Goal: Transaction & Acquisition: Purchase product/service

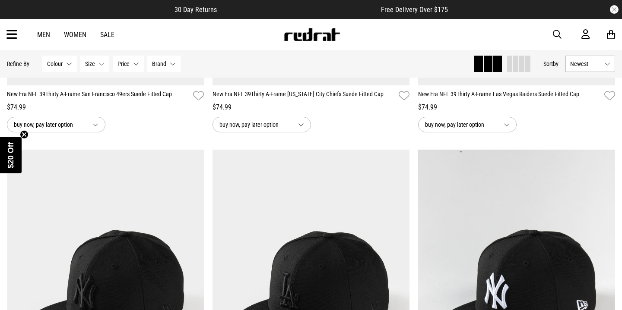
scroll to position [479, 0]
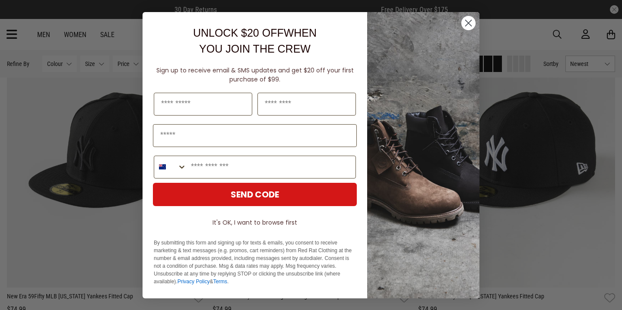
click at [468, 21] on circle "Close dialog" at bounding box center [468, 23] width 14 height 14
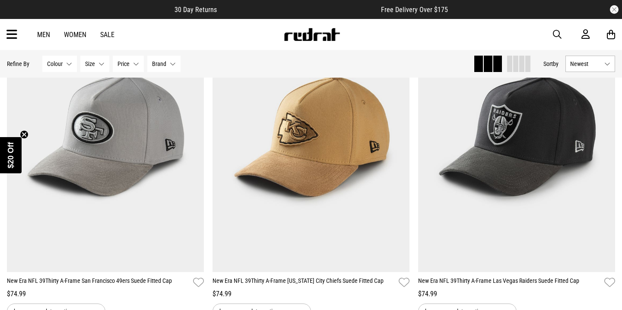
scroll to position [145, 0]
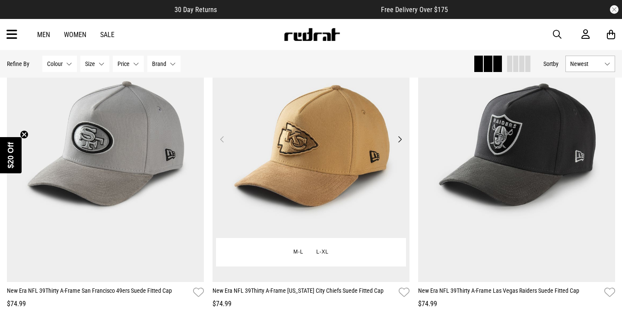
click at [270, 146] on img at bounding box center [310, 144] width 197 height 275
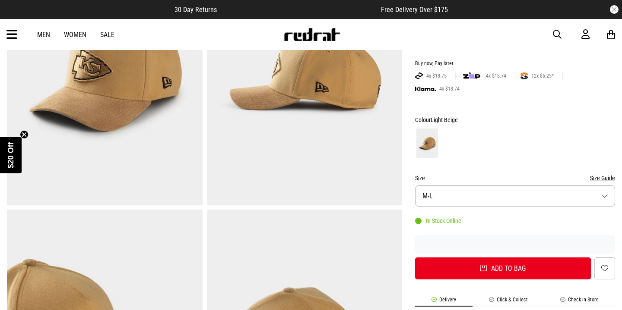
scroll to position [135, 0]
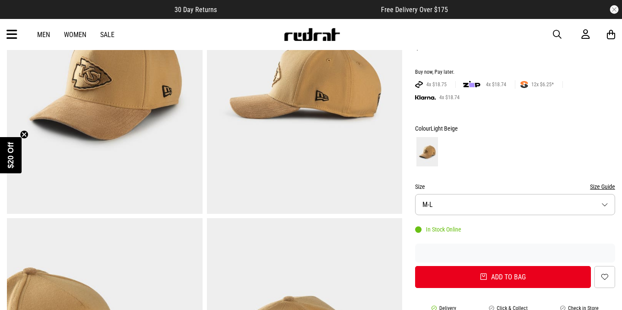
click at [607, 186] on button "Size Guide" at bounding box center [602, 187] width 25 height 10
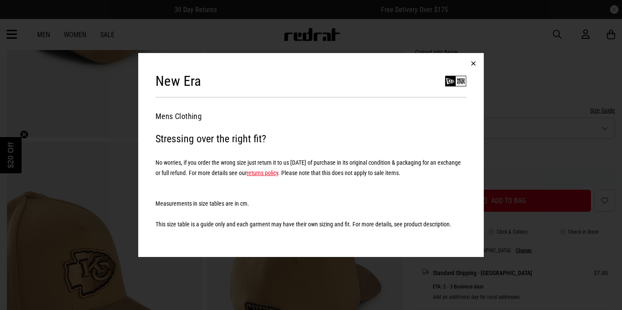
scroll to position [327, 0]
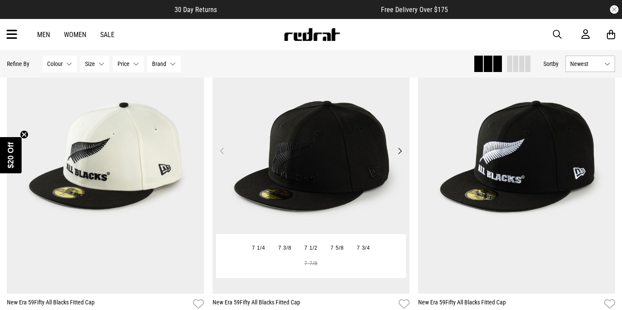
scroll to position [1829, 0]
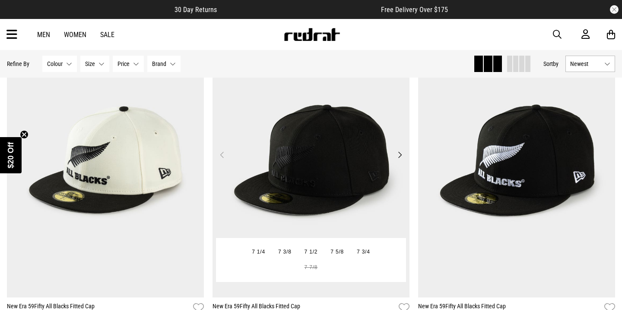
click at [398, 151] on button "Next" at bounding box center [399, 155] width 11 height 10
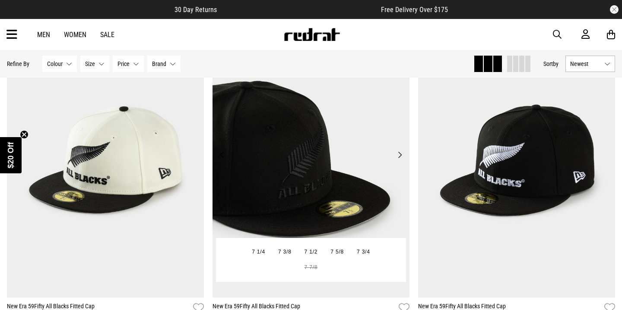
click at [399, 151] on button "Next" at bounding box center [399, 155] width 11 height 10
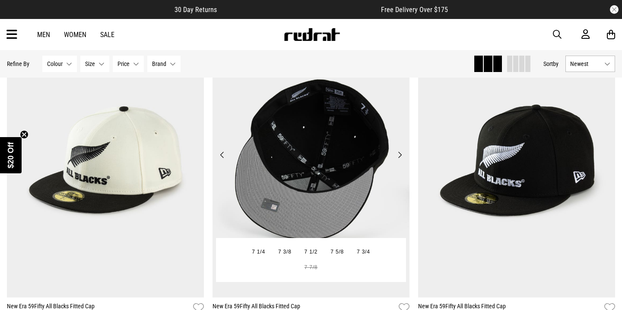
click at [399, 151] on button "Next" at bounding box center [399, 155] width 11 height 10
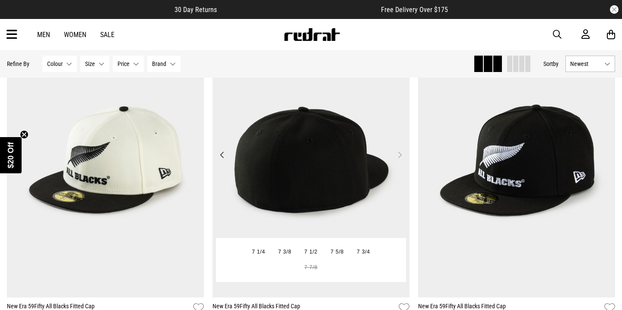
click at [399, 151] on button "Next" at bounding box center [399, 155] width 11 height 10
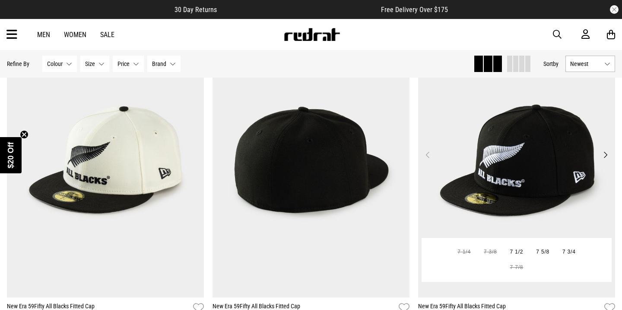
click at [605, 157] on button "Next" at bounding box center [605, 155] width 11 height 10
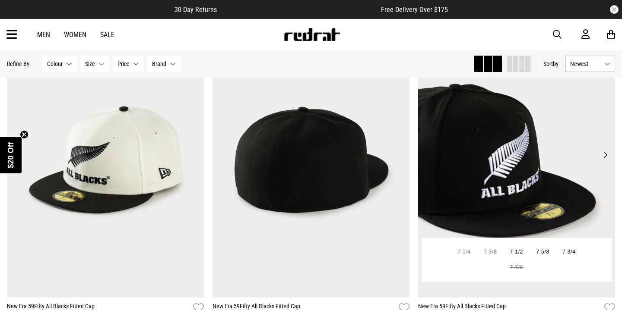
click at [605, 157] on button "Next" at bounding box center [605, 155] width 11 height 10
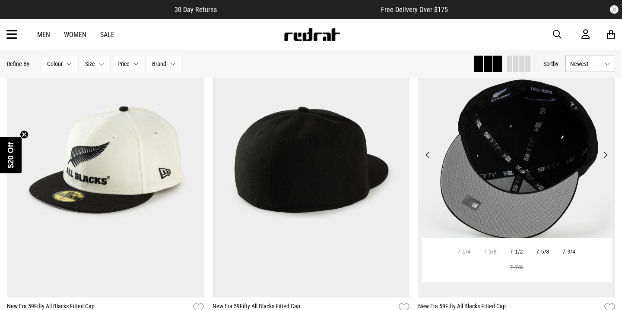
click at [605, 157] on button "Next" at bounding box center [605, 155] width 11 height 10
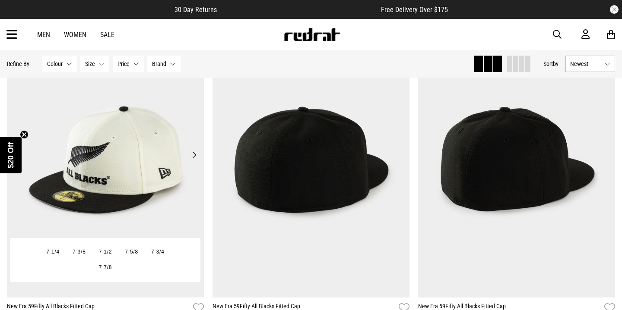
click at [193, 158] on button "Next" at bounding box center [194, 155] width 11 height 10
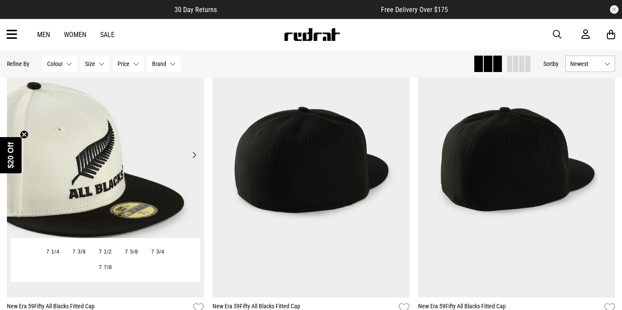
click at [193, 158] on button "Next" at bounding box center [194, 155] width 11 height 10
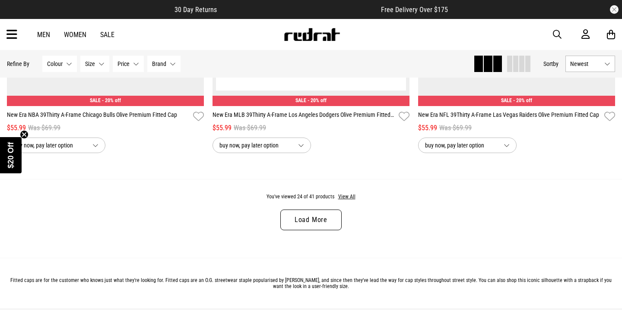
scroll to position [2703, 0]
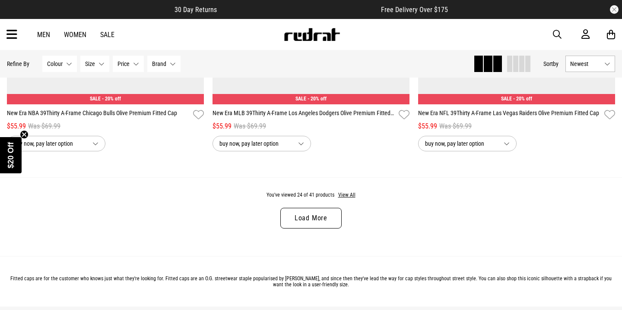
click at [293, 217] on link "Load More" at bounding box center [310, 218] width 61 height 21
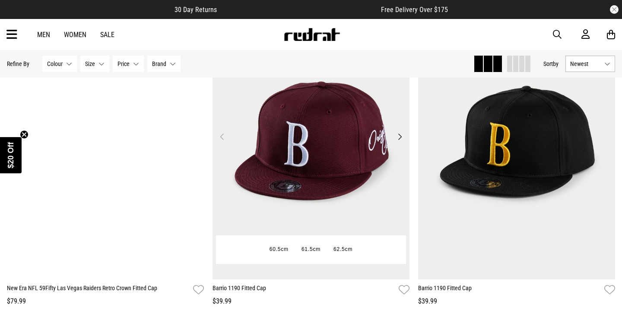
scroll to position [3549, 0]
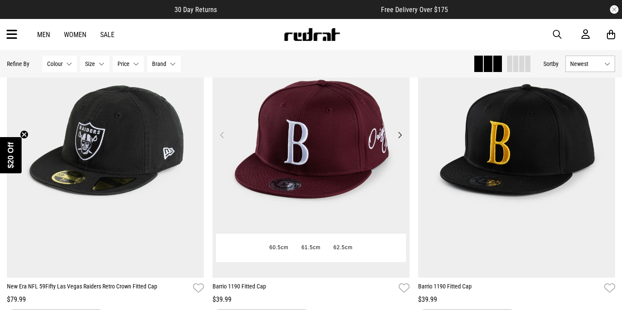
click at [400, 135] on button "Next" at bounding box center [399, 135] width 11 height 10
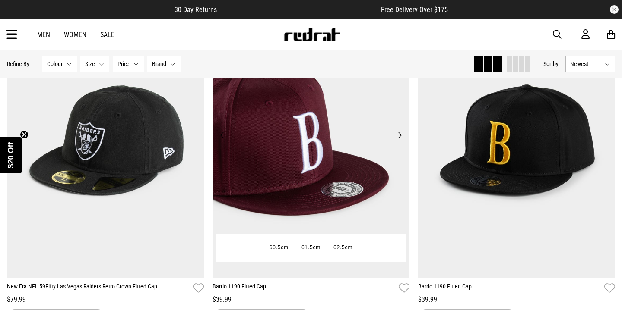
click at [400, 135] on button "Next" at bounding box center [399, 135] width 11 height 10
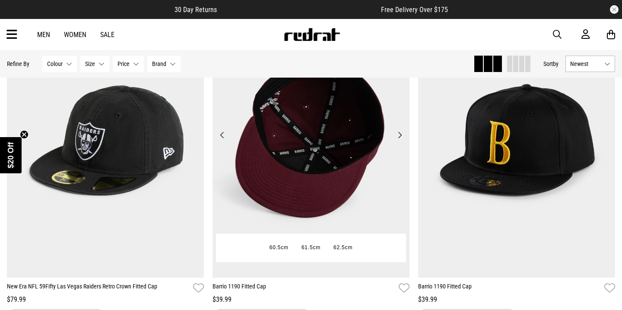
click at [400, 135] on button "Next" at bounding box center [399, 135] width 11 height 10
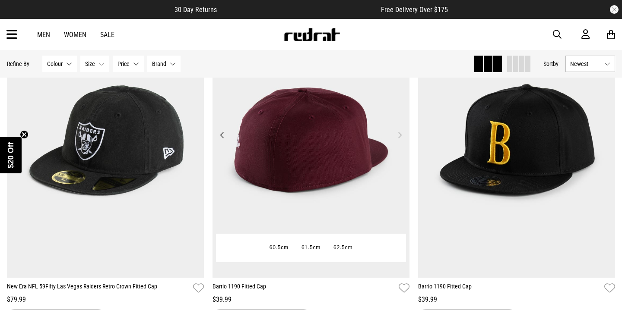
click at [399, 135] on button "Next" at bounding box center [399, 135] width 11 height 10
click at [399, 136] on button "Next" at bounding box center [399, 135] width 11 height 10
click at [222, 136] on button "Previous" at bounding box center [222, 135] width 11 height 10
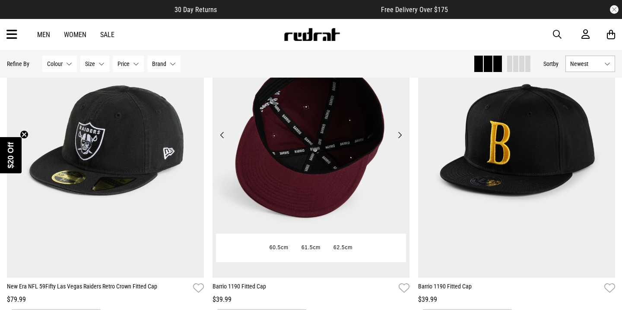
click at [222, 136] on button "Previous" at bounding box center [222, 135] width 11 height 10
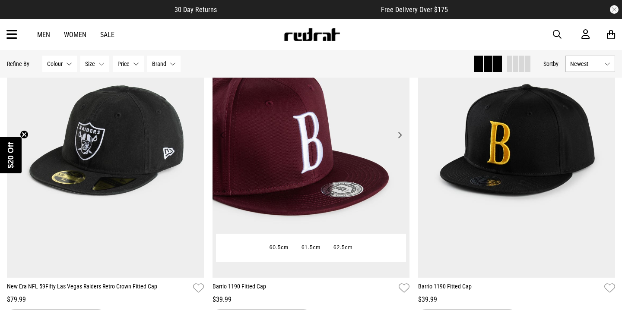
click at [223, 136] on button "Previous" at bounding box center [222, 135] width 11 height 10
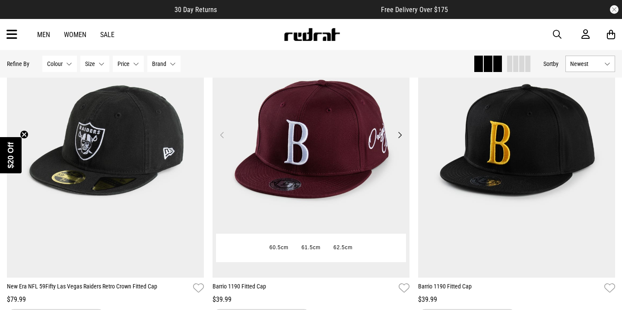
click at [223, 136] on button "Previous" at bounding box center [222, 135] width 11 height 10
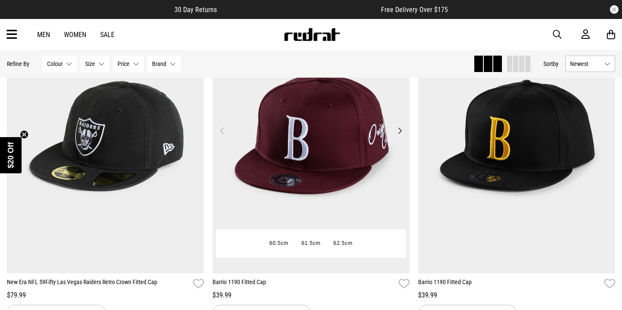
scroll to position [3551, 0]
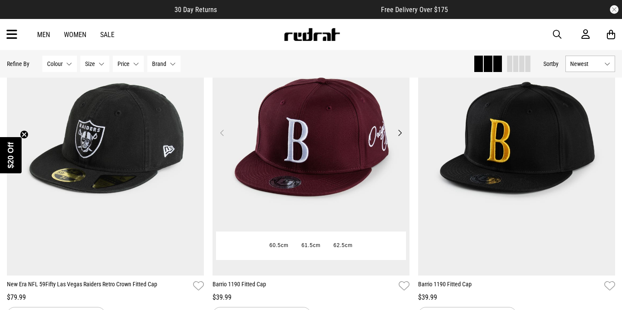
click at [339, 151] on img at bounding box center [310, 137] width 197 height 275
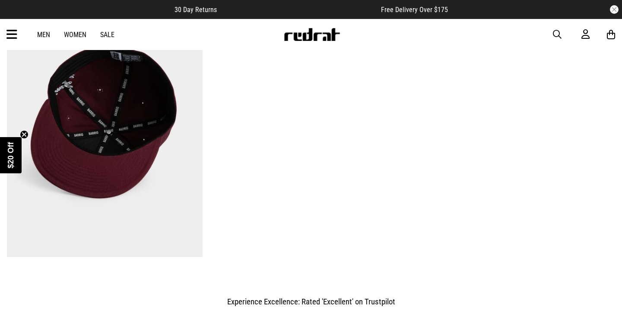
scroll to position [647, 0]
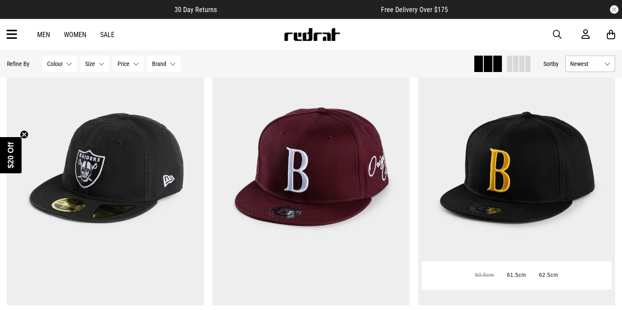
scroll to position [848, 0]
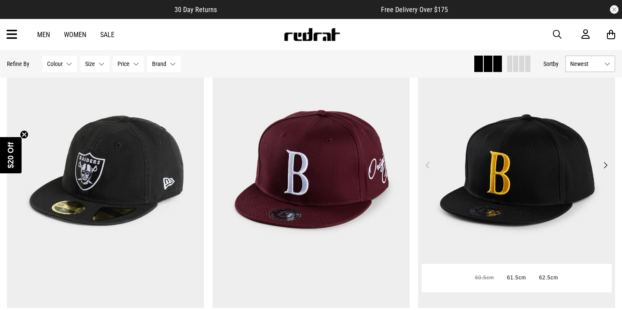
click at [603, 166] on button "Next" at bounding box center [605, 165] width 11 height 10
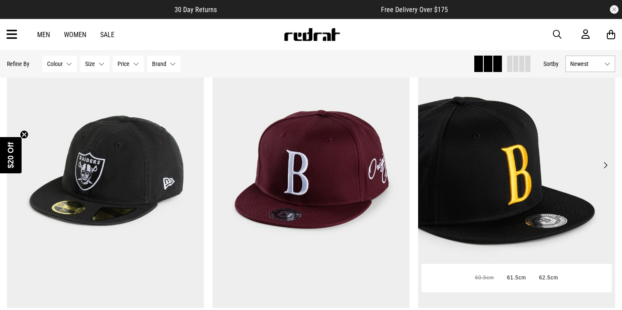
click at [603, 166] on button "Next" at bounding box center [605, 165] width 11 height 10
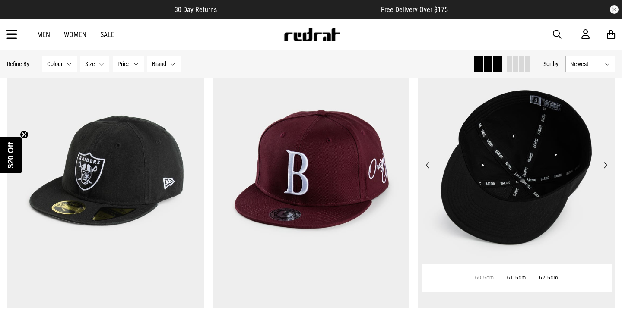
click at [601, 165] on button "Next" at bounding box center [605, 165] width 11 height 10
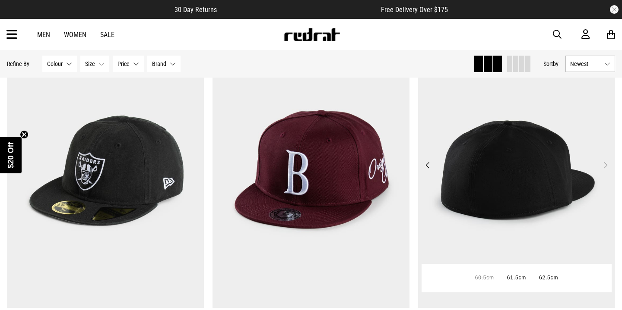
click at [602, 165] on button "Next" at bounding box center [605, 165] width 11 height 10
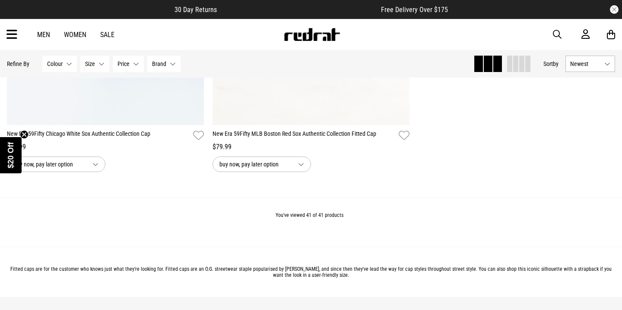
scroll to position [2069, 0]
